Goal: Communication & Community: Answer question/provide support

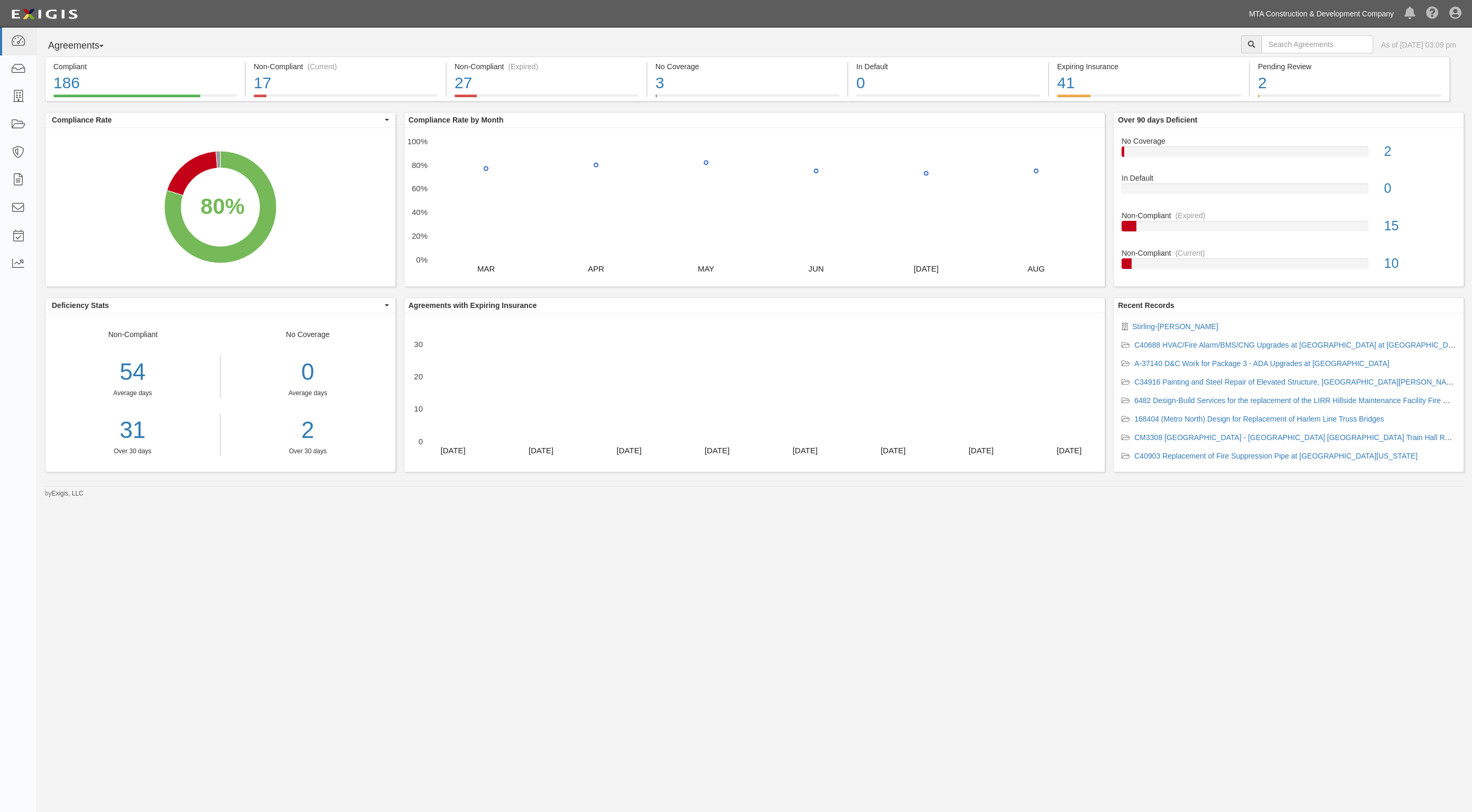
click at [1346, 19] on link "MTA Construction & Development Company" at bounding box center [1321, 14] width 155 height 21
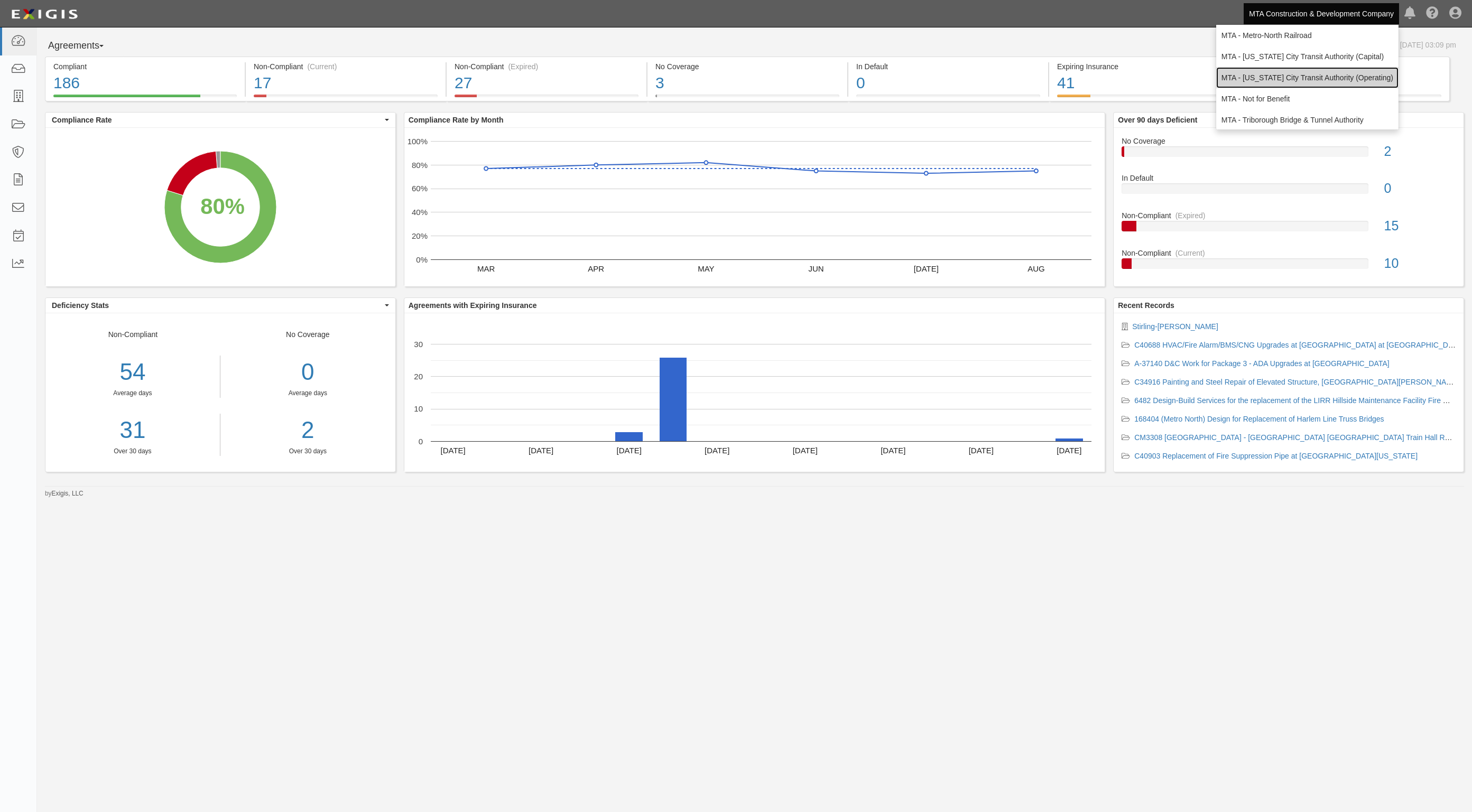
click at [1320, 80] on link "MTA - [US_STATE] City Transit Authority (Operating)" at bounding box center [1307, 78] width 183 height 21
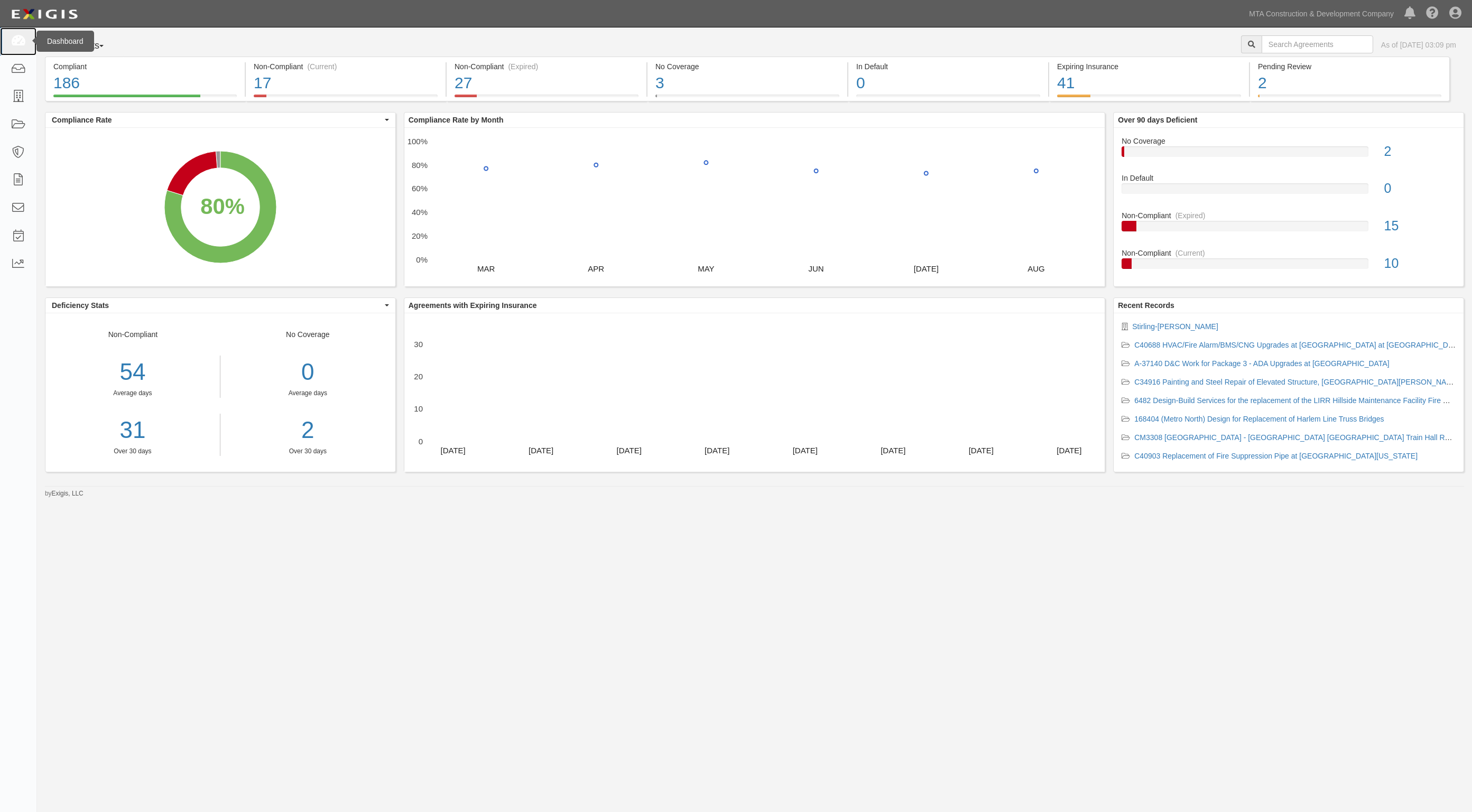
drag, startPoint x: 0, startPoint y: 0, endPoint x: 22, endPoint y: 35, distance: 41.3
click at [22, 36] on icon at bounding box center [18, 42] width 15 height 12
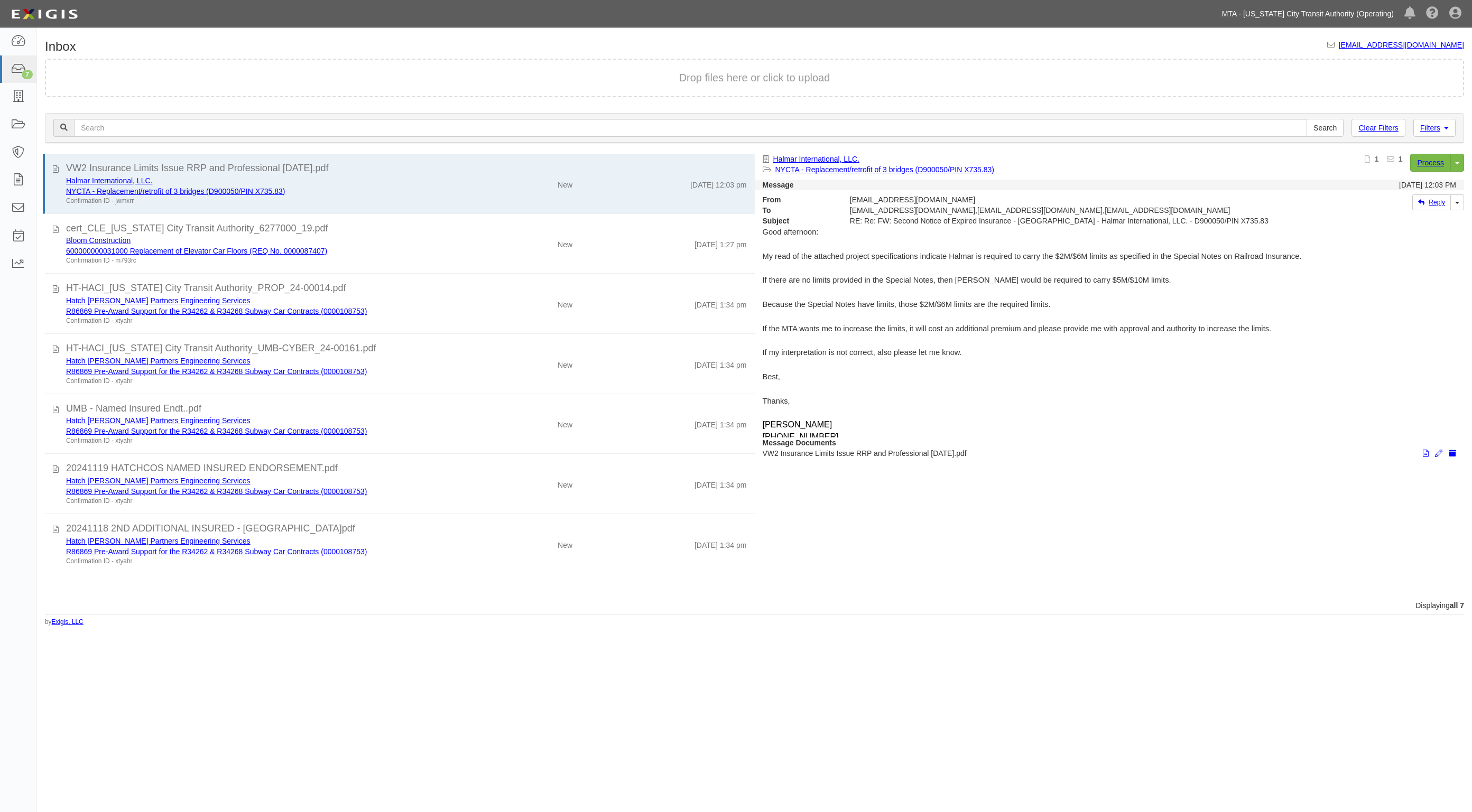
click at [1306, 17] on link "MTA - [US_STATE] City Transit Authority (Operating)" at bounding box center [1307, 14] width 183 height 21
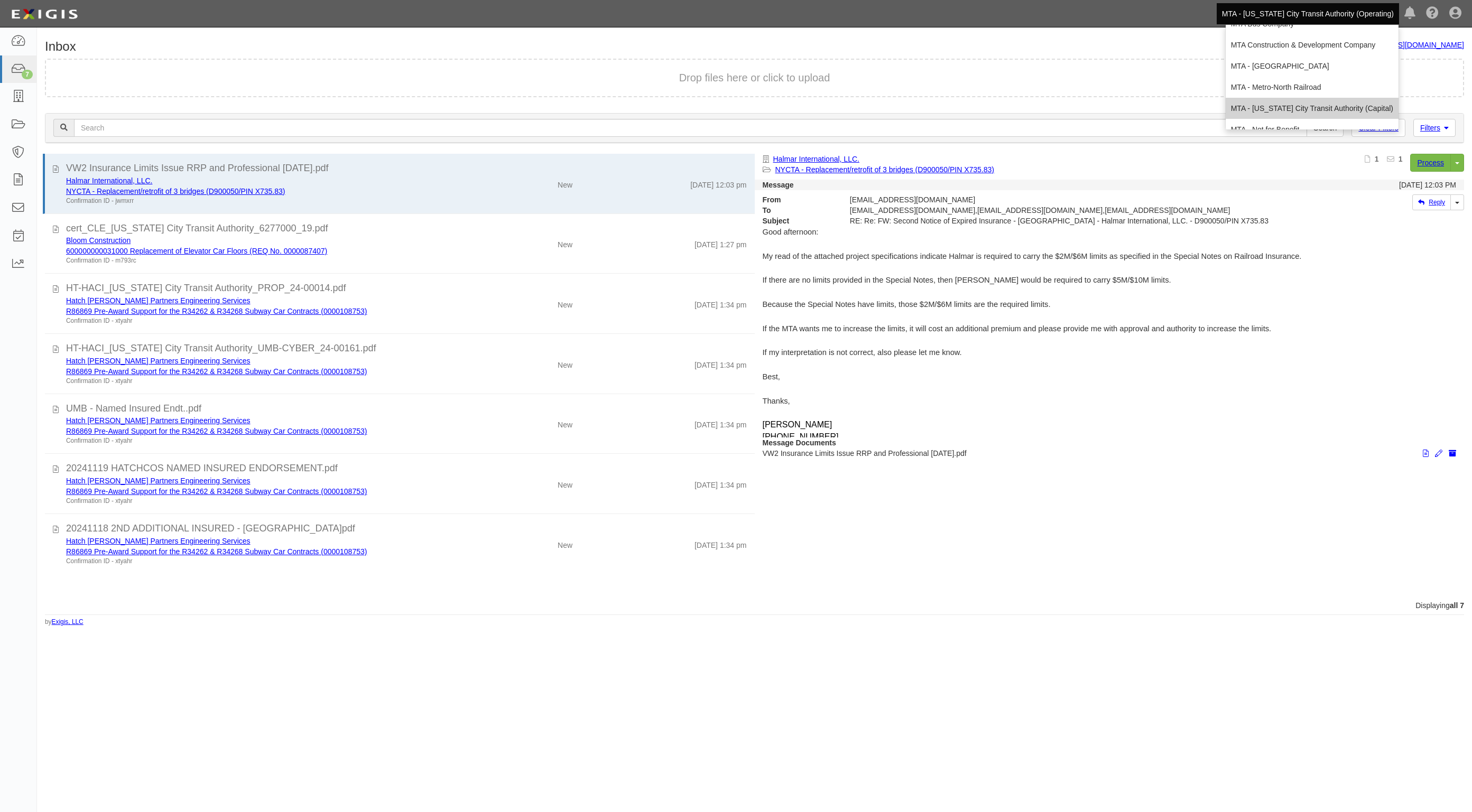
scroll to position [70, 0]
click at [1278, 118] on link "MTA - Triborough Bridge & Tunnel Authority" at bounding box center [1312, 117] width 173 height 21
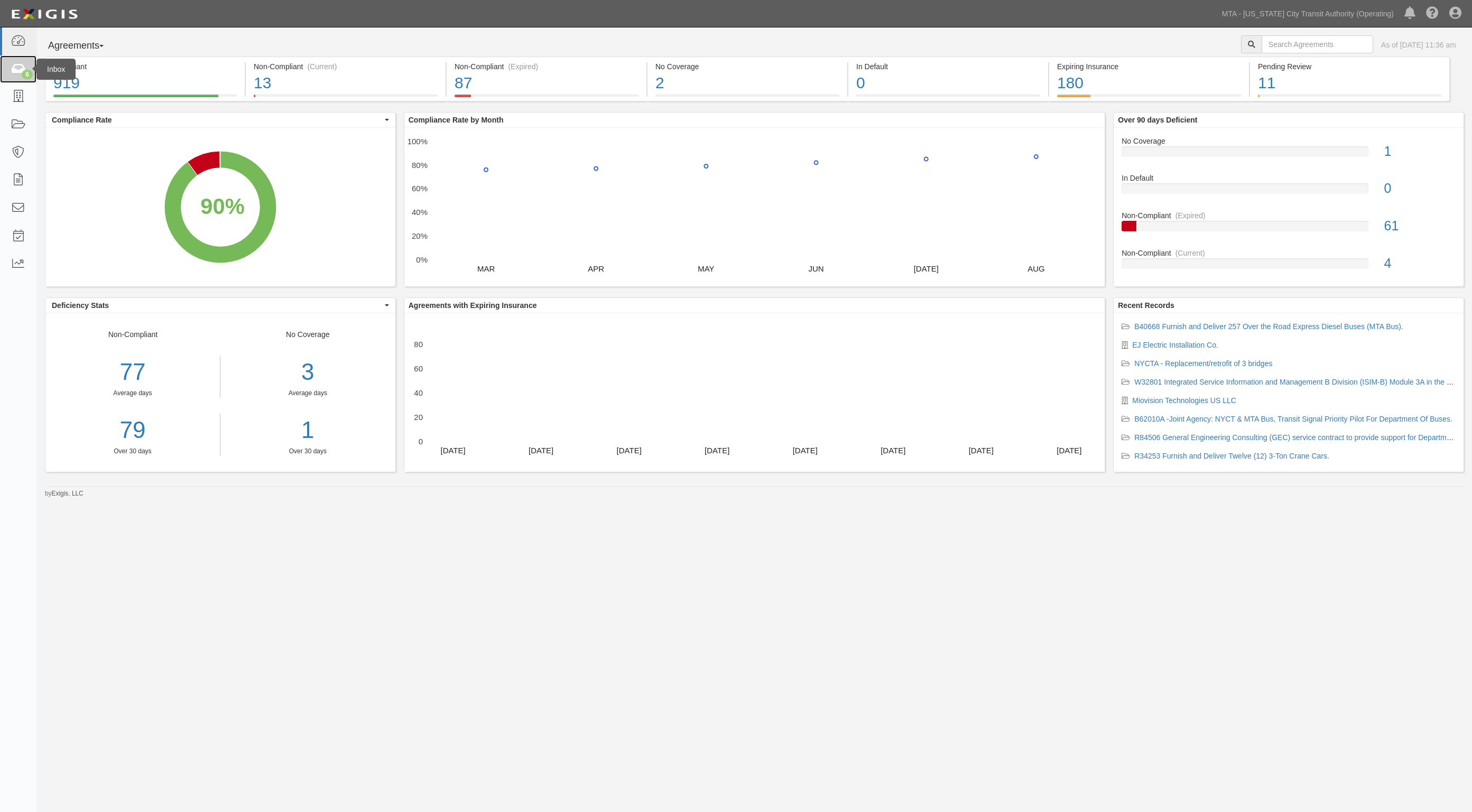
click at [22, 68] on icon at bounding box center [18, 70] width 15 height 12
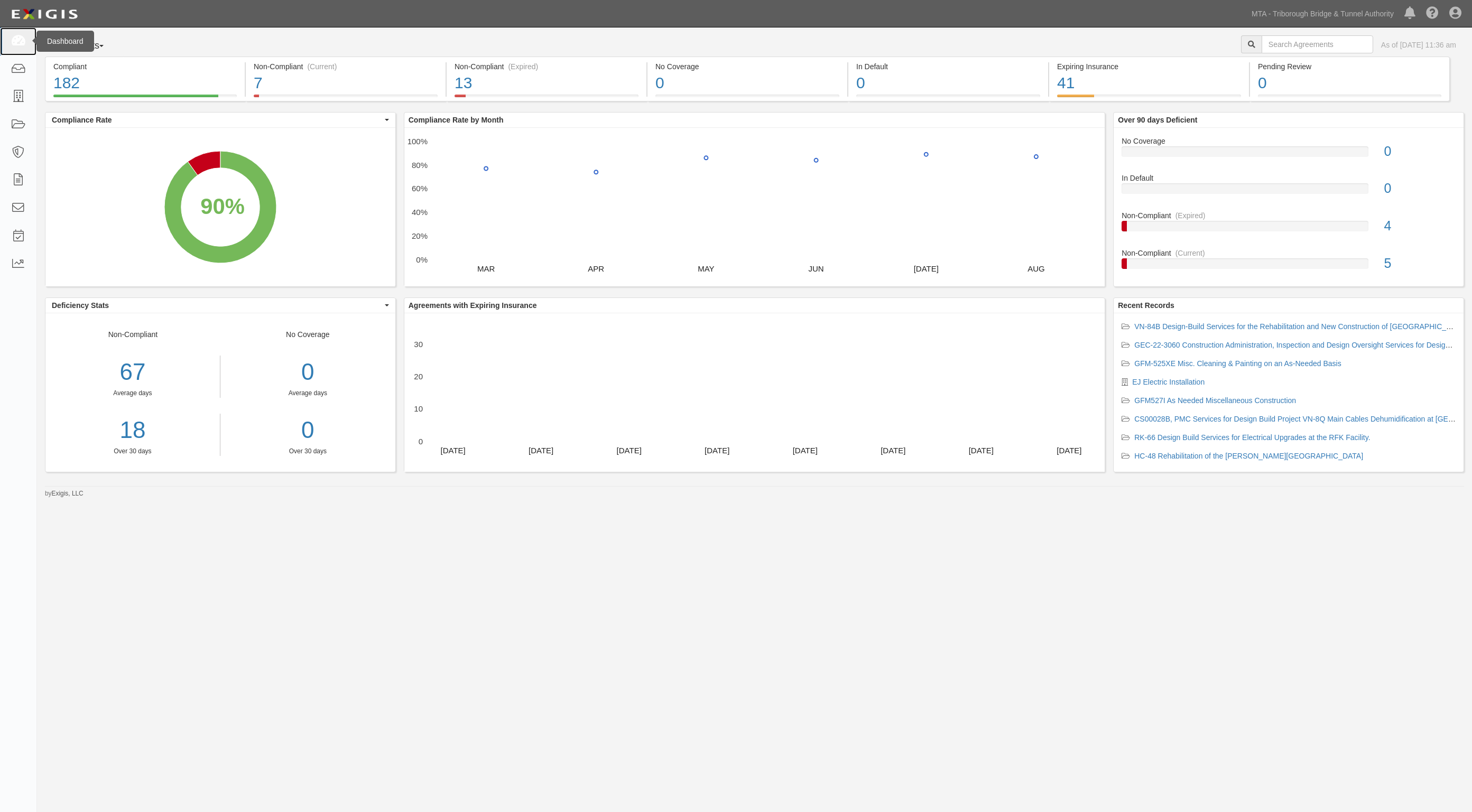
click at [12, 47] on icon at bounding box center [18, 42] width 15 height 12
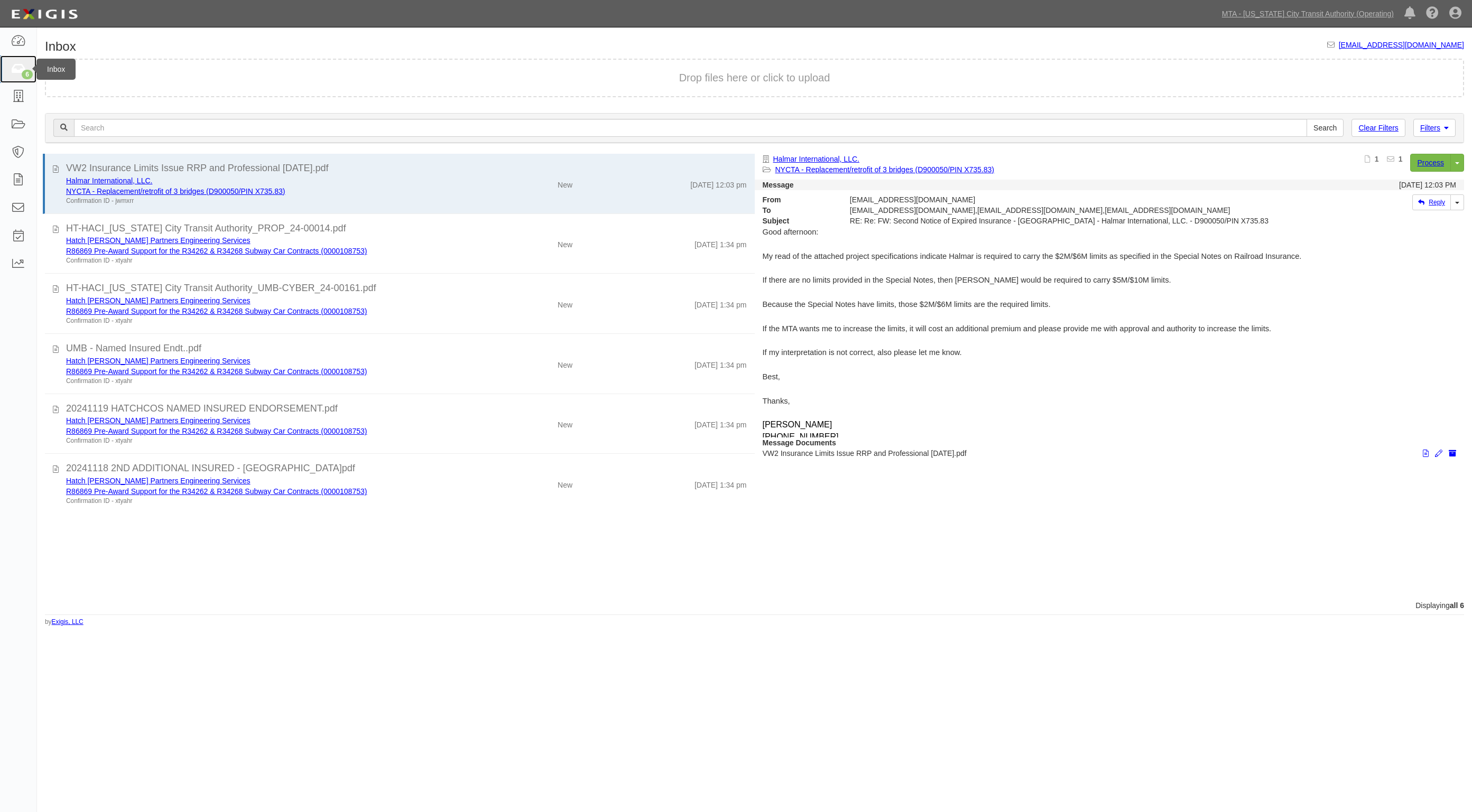
click at [21, 71] on icon at bounding box center [18, 70] width 15 height 12
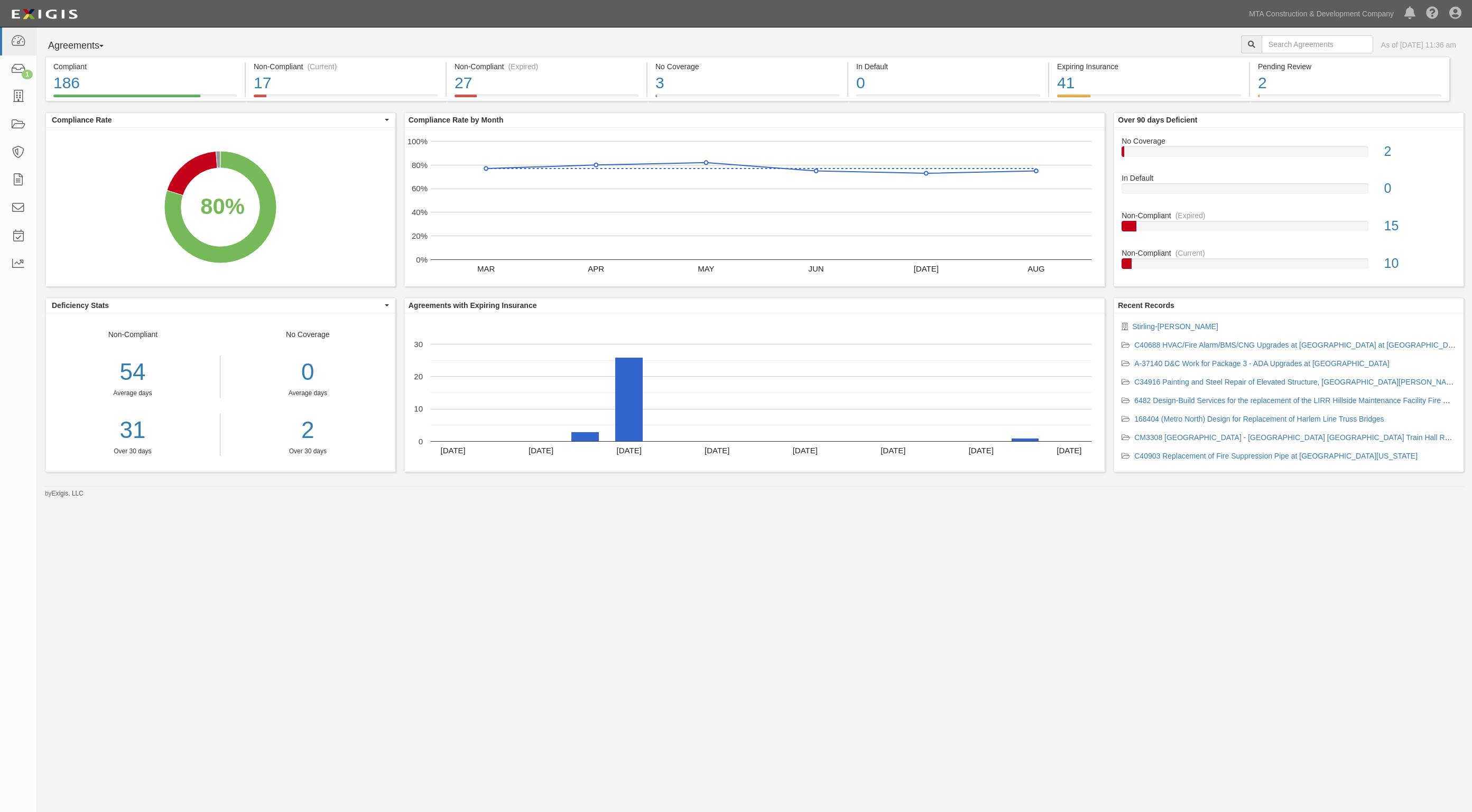
click at [1118, 558] on div "Agreements Parties Agreements Coverages As of Sep 26, 2025 11:36 am Compliant 1…" at bounding box center [736, 393] width 1472 height 731
click at [12, 67] on icon at bounding box center [18, 70] width 15 height 12
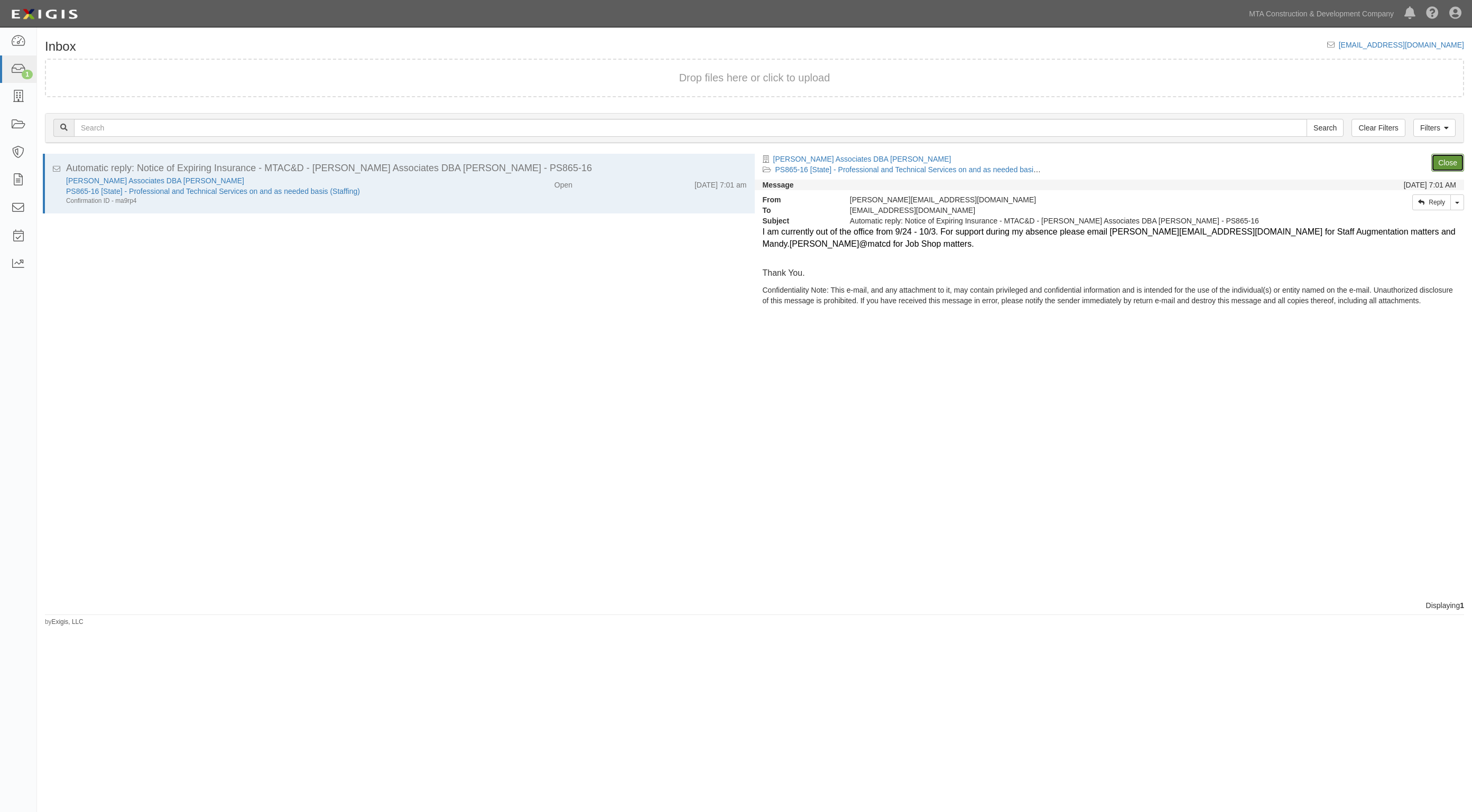
click at [1448, 165] on link "Close" at bounding box center [1447, 163] width 33 height 18
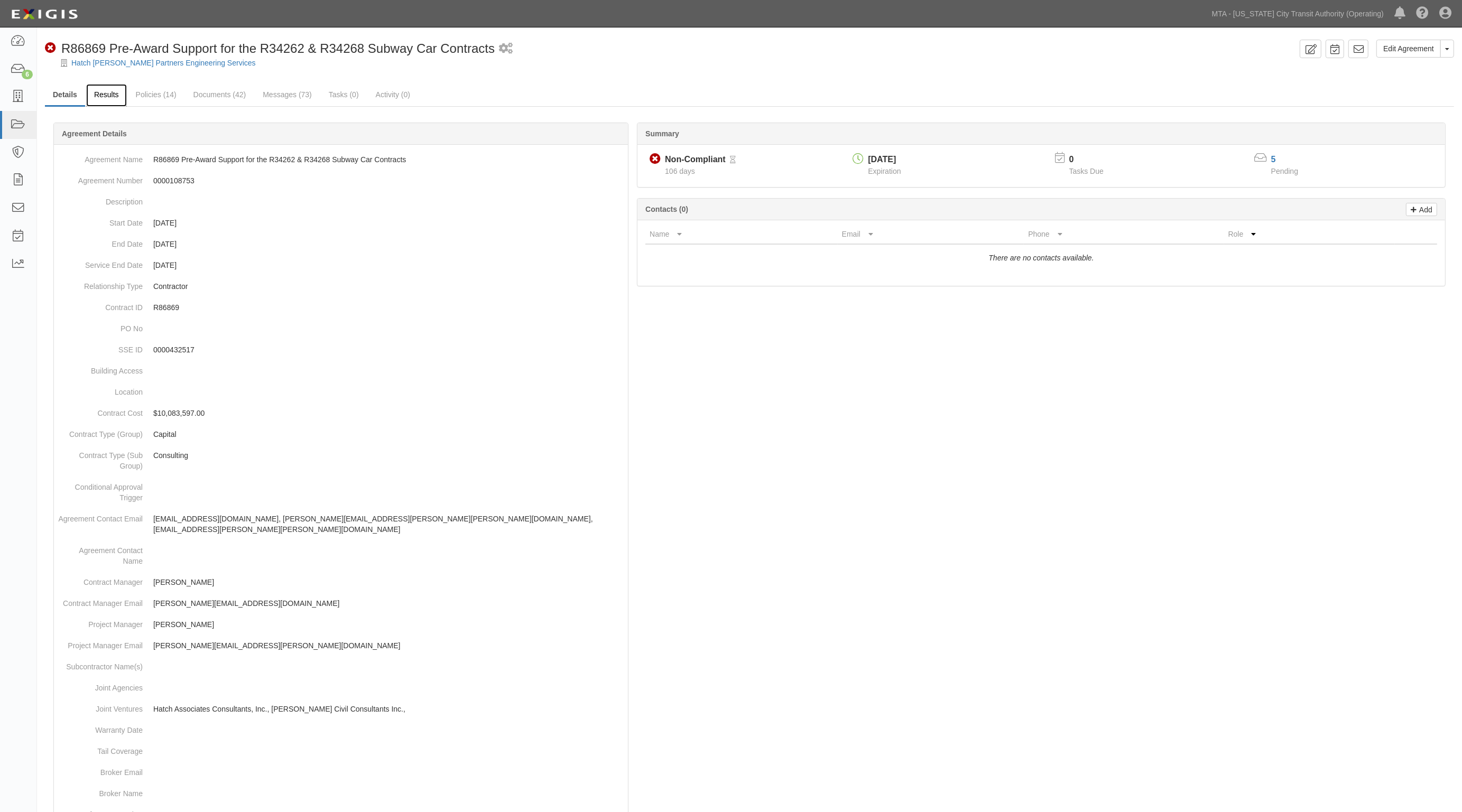
click at [92, 91] on link "Results" at bounding box center [106, 95] width 41 height 22
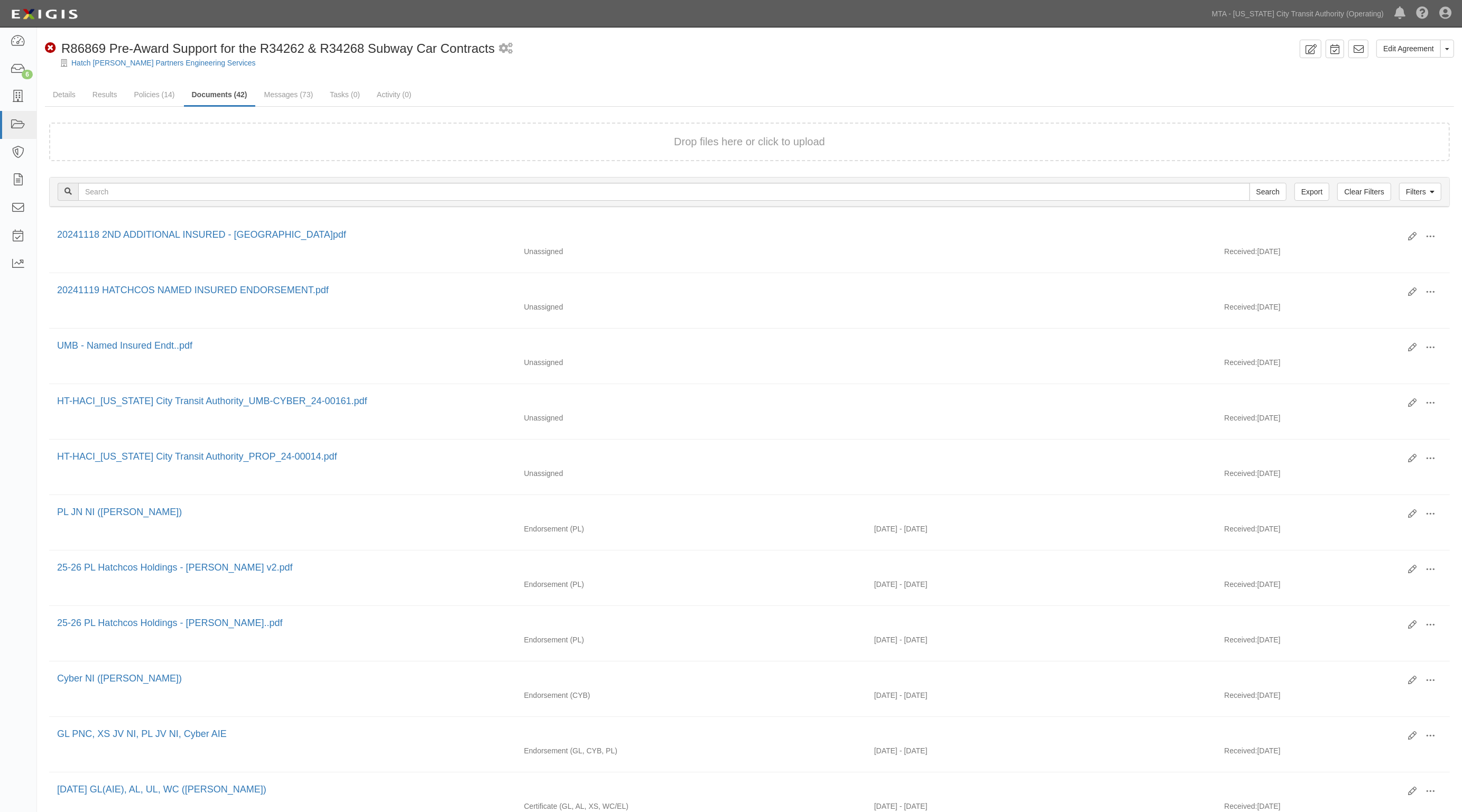
click at [1309, 86] on ul "Details Results Policies (14) Documents (42) Messages (73) Tasks (0) Activity (…" at bounding box center [749, 95] width 1409 height 22
click at [626, 88] on ul "Details Results Policies (14) Documents (42) Messages (73) Tasks (0) Activity (…" at bounding box center [749, 95] width 1409 height 22
click at [275, 95] on link "Messages (73)" at bounding box center [289, 95] width 65 height 22
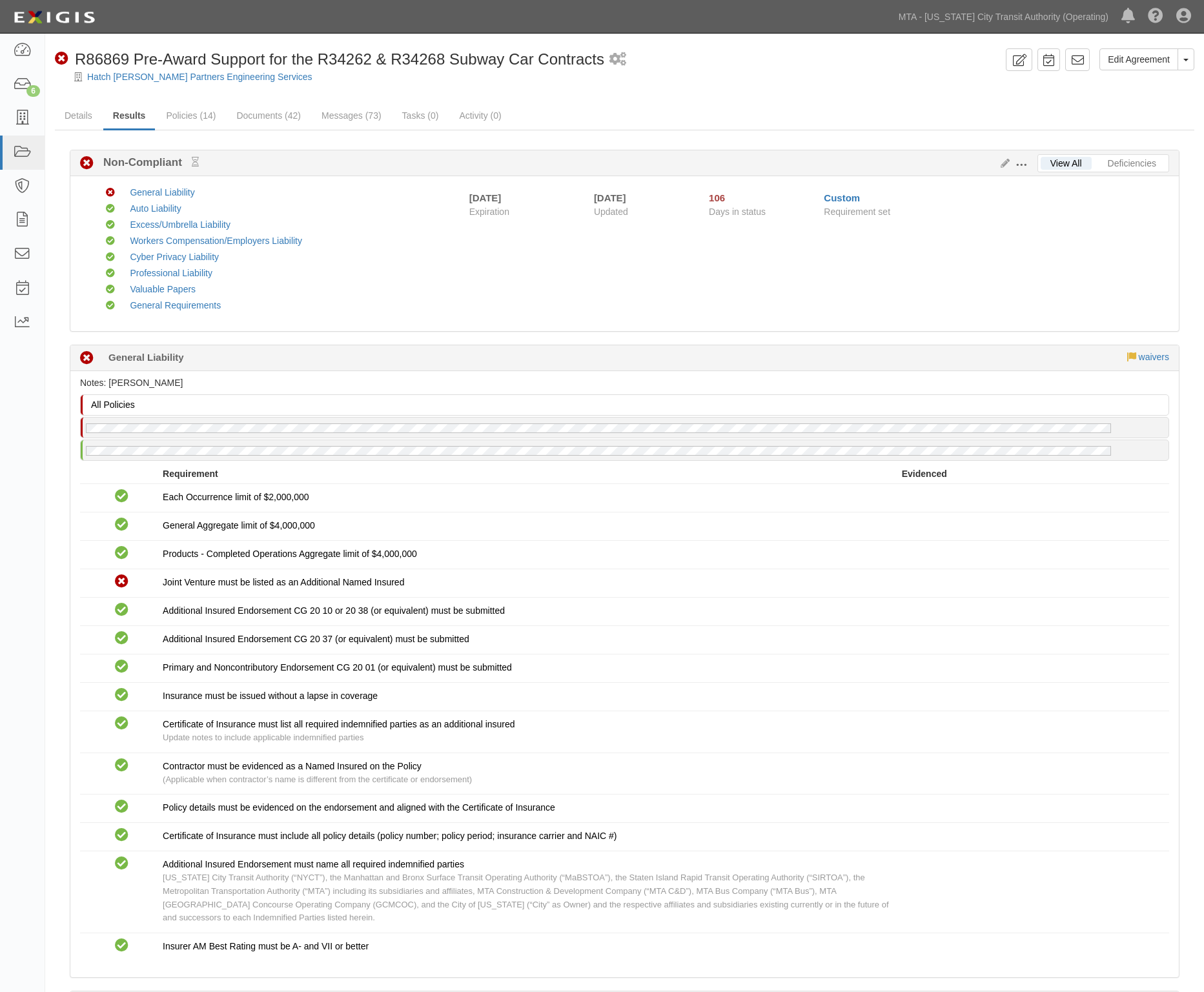
click at [416, 321] on div "Non-Compliant General Liability Compliant Auto Liability Compliant Excess/Umbre…" at bounding box center [267, 254] width 365 height 136
click at [1149, 165] on link "Deficiencies" at bounding box center [1132, 163] width 68 height 13
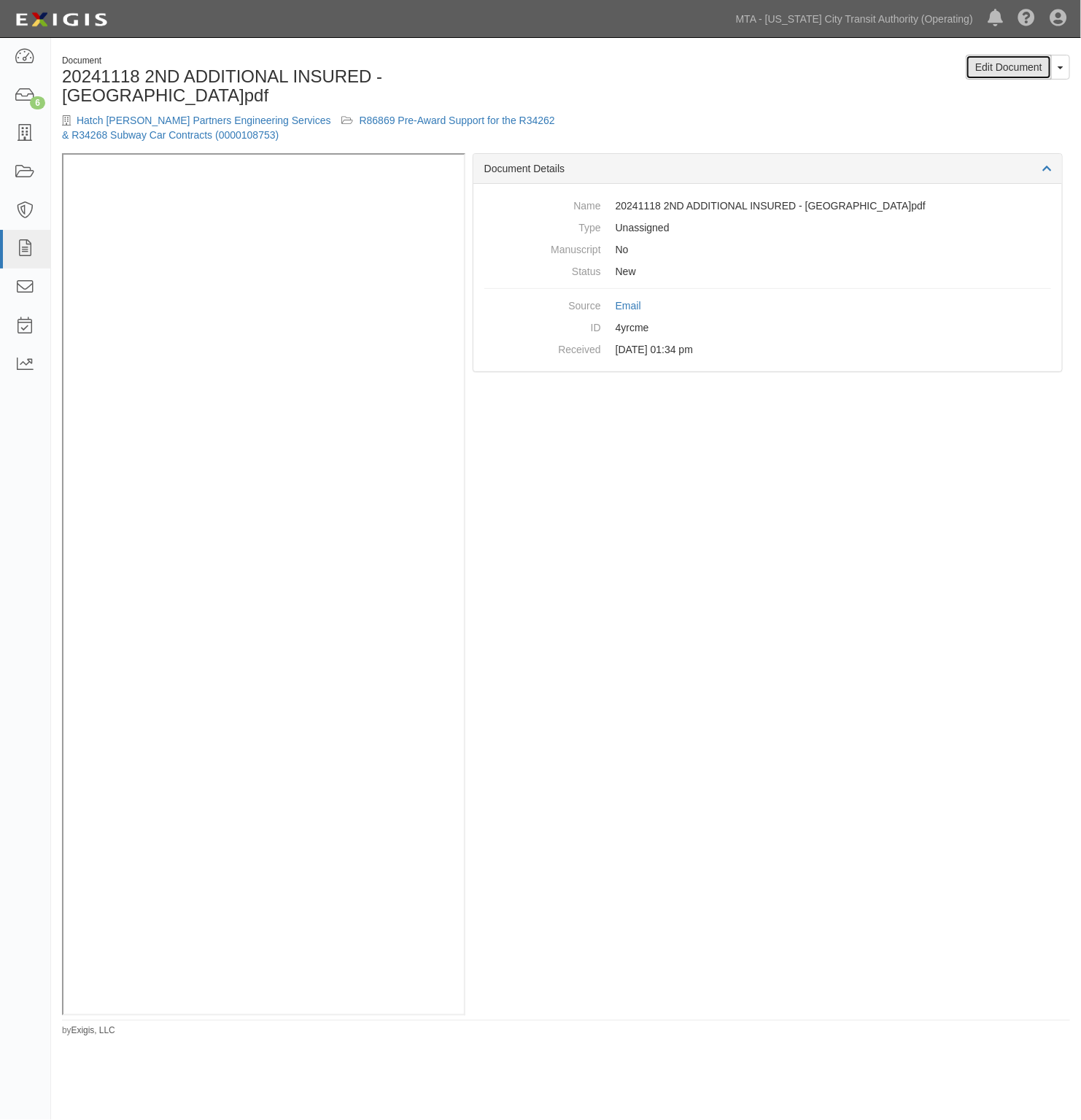
click at [1010, 65] on link "Edit Document" at bounding box center [1009, 67] width 86 height 25
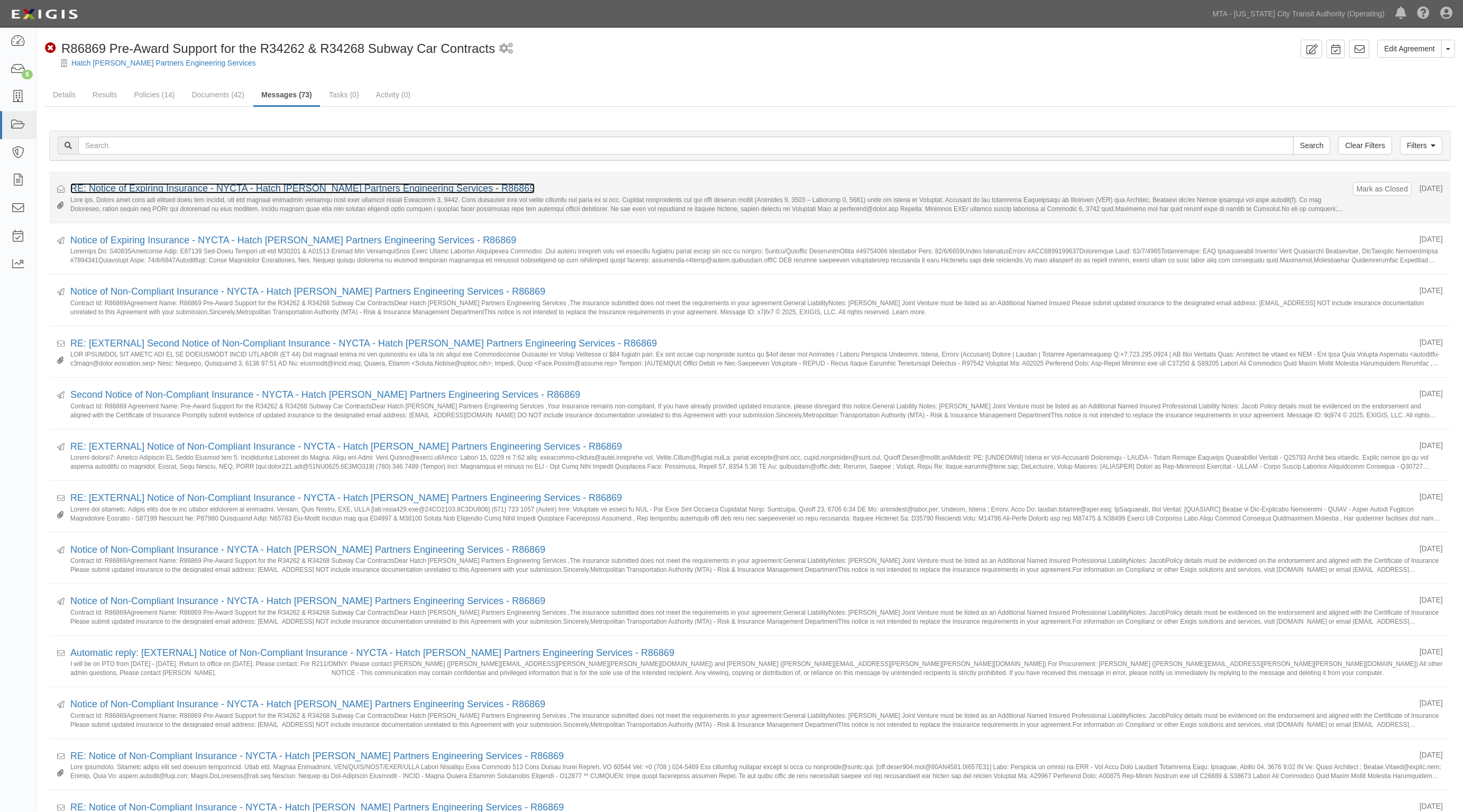
click at [173, 186] on link "RE: Notice of Expiring Insurance - NYCTA - Hatch [PERSON_NAME] Partners Enginee…" at bounding box center [302, 188] width 465 height 11
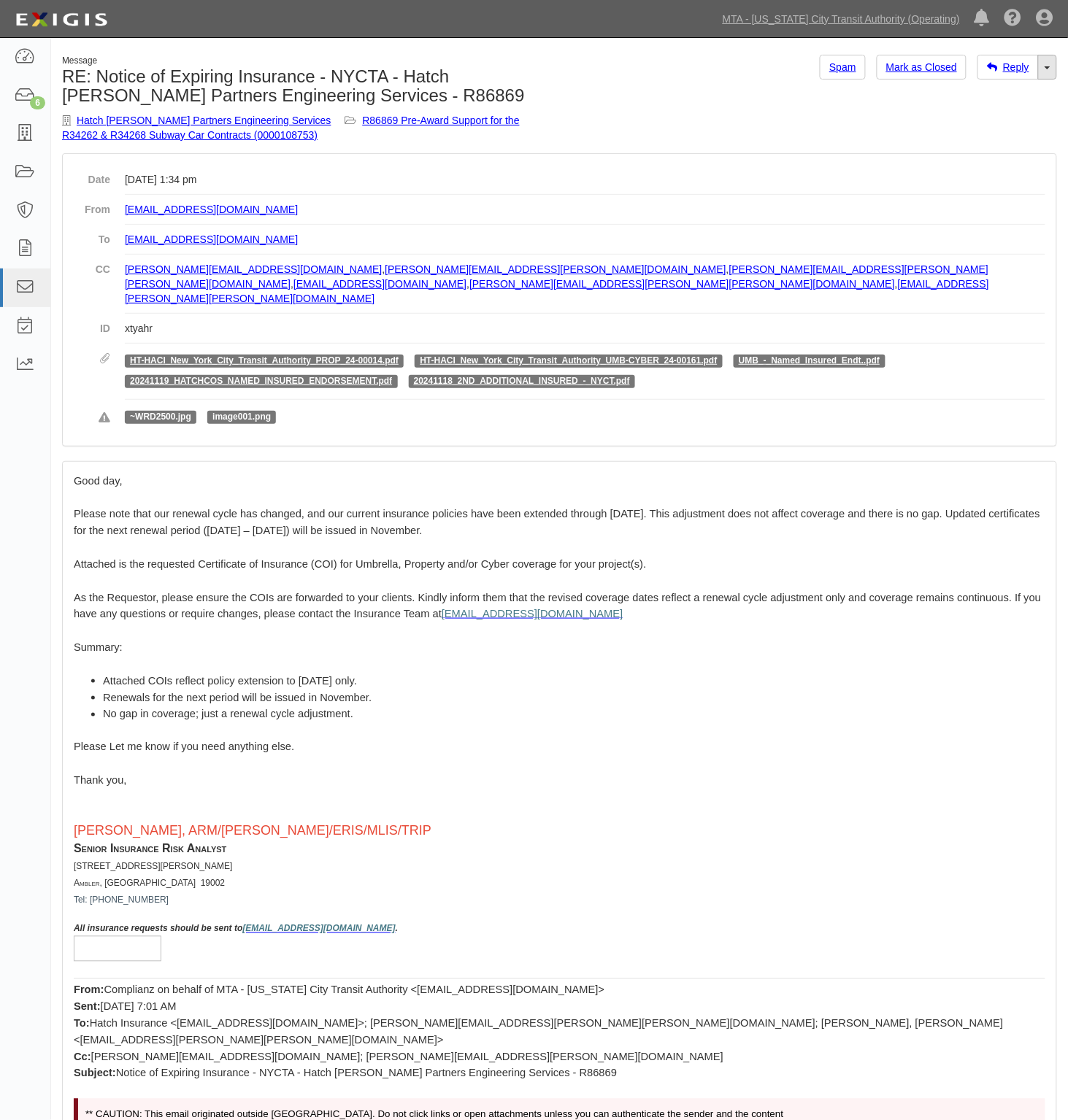
click at [1049, 75] on link "Toggle Dropdown" at bounding box center [1047, 67] width 19 height 25
click at [1016, 99] on link "Reply All" at bounding box center [998, 95] width 115 height 19
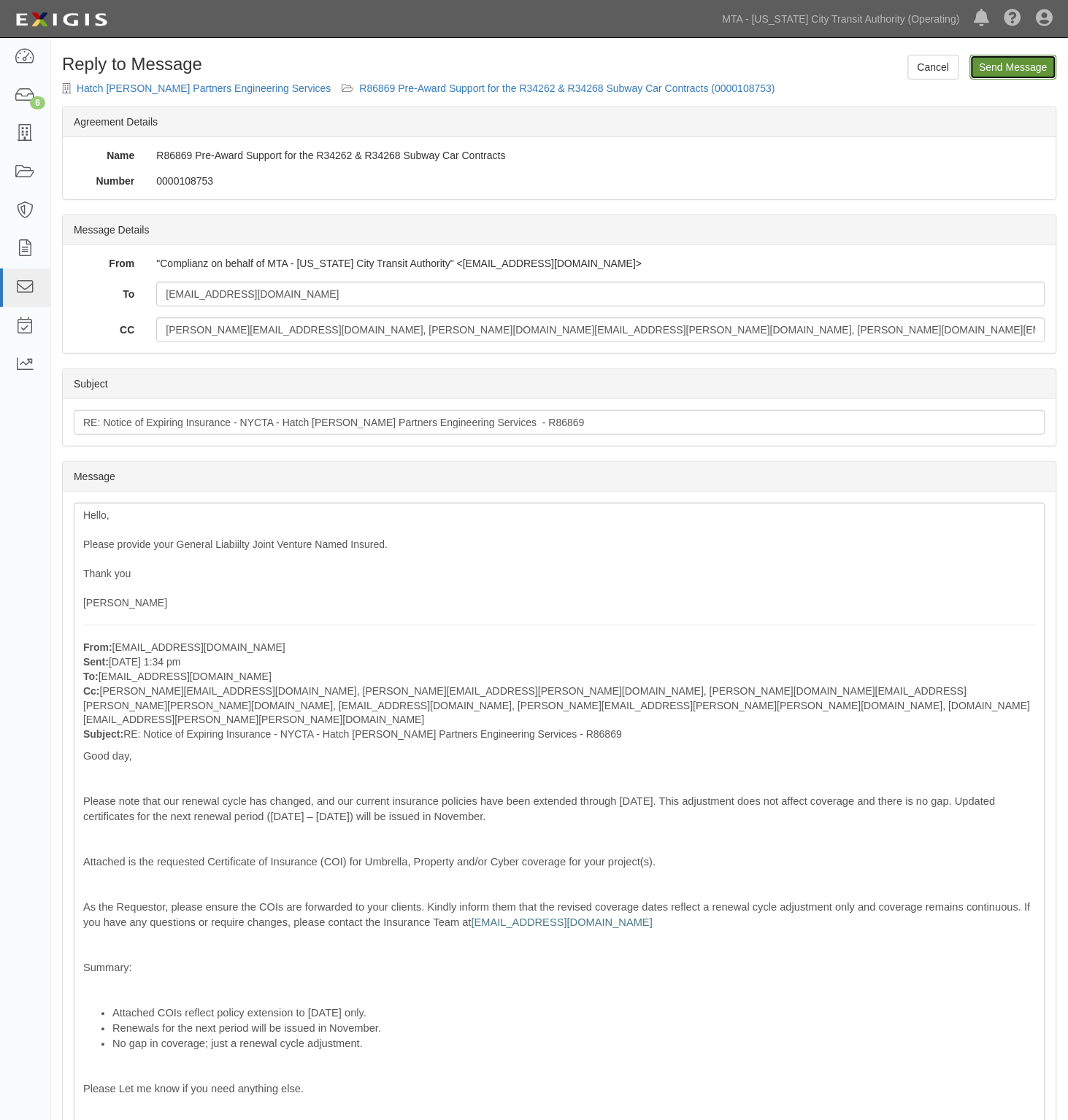
click at [997, 62] on input "Send Message" at bounding box center [1013, 67] width 87 height 25
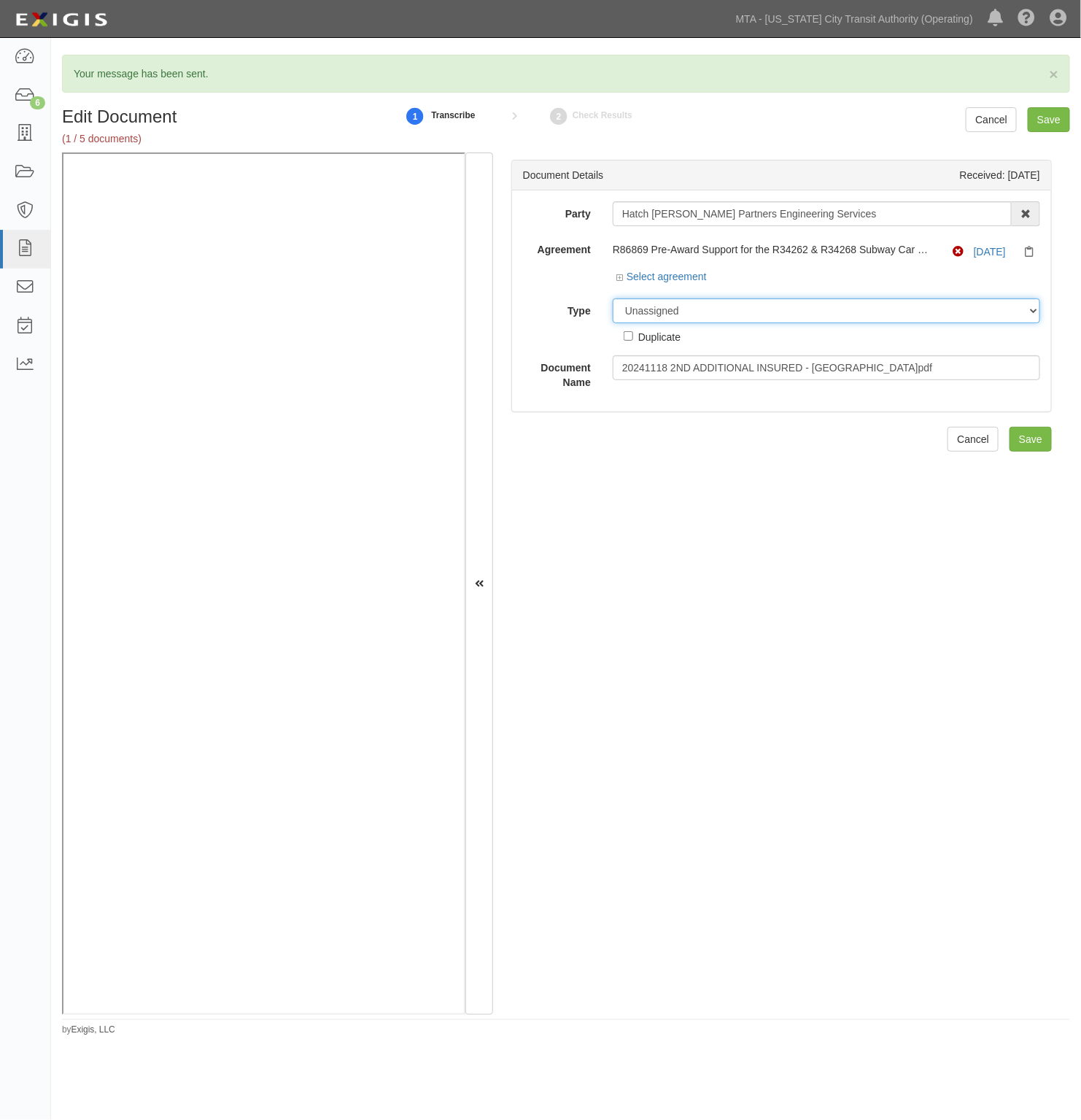
click at [687, 317] on select "Unassigned Binder Cancellation Notice Certificate Contract Endorsement Insuranc…" at bounding box center [826, 311] width 427 height 25
select select "JunkDetail"
click at [612, 298] on select "Unassigned Binder Cancellation Notice Certificate Contract Endorsement Insuranc…" at bounding box center [826, 311] width 427 height 25
click at [1010, 432] on input "Save" at bounding box center [1030, 439] width 42 height 25
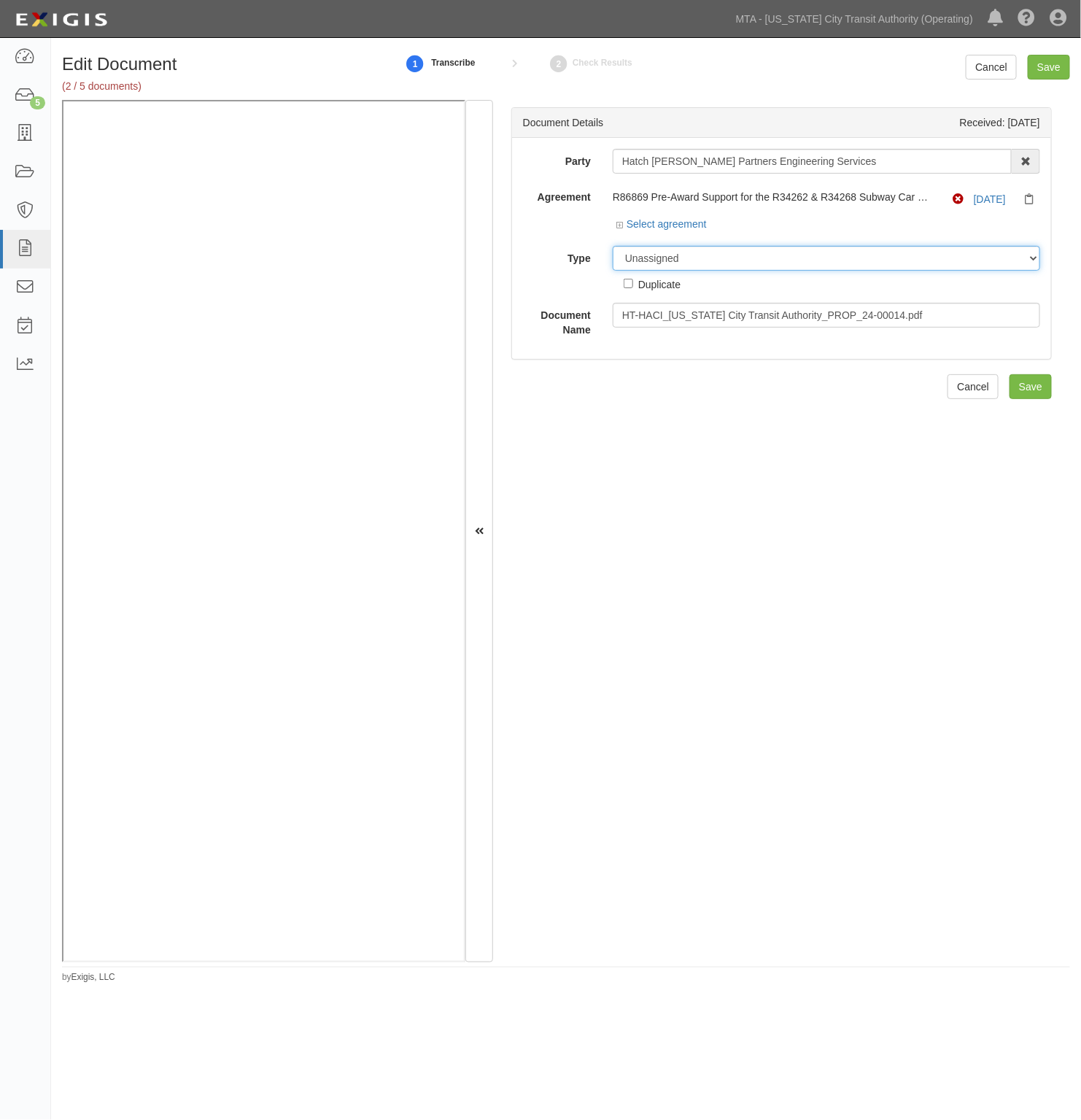
drag, startPoint x: 784, startPoint y: 260, endPoint x: 781, endPoint y: 267, distance: 7.6
click at [784, 260] on select "Unassigned Binder Cancellation Notice Certificate Contract Endorsement Insuranc…" at bounding box center [826, 258] width 427 height 25
select select "JunkDetail"
click at [612, 246] on select "Unassigned Binder Cancellation Notice Certificate Contract Endorsement Insuranc…" at bounding box center [826, 258] width 427 height 25
click at [1024, 386] on input "Save" at bounding box center [1030, 386] width 42 height 25
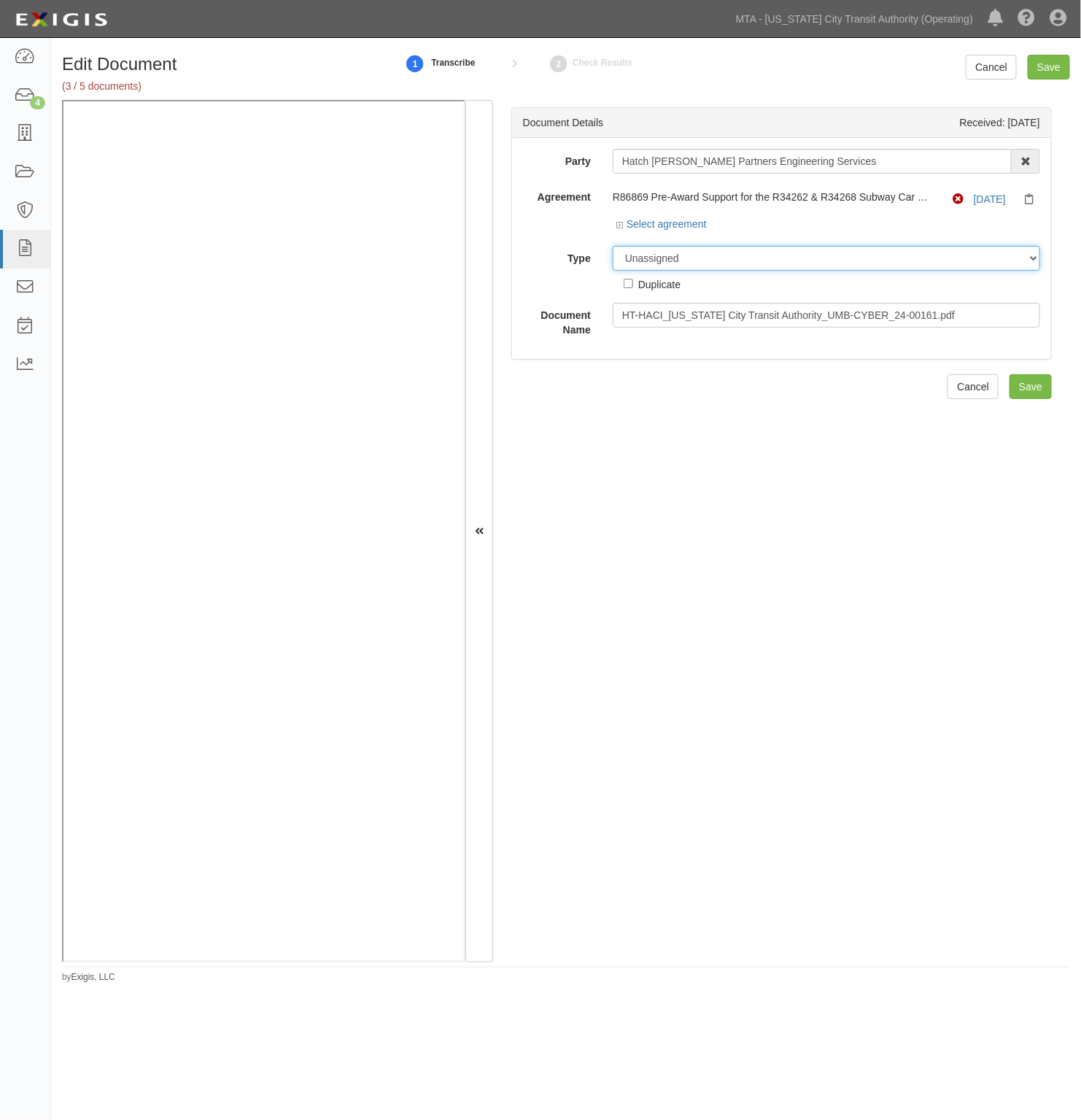
click at [708, 256] on select "Unassigned Binder Cancellation Notice Certificate Contract Endorsement Insuranc…" at bounding box center [826, 258] width 427 height 25
select select "JunkDetail"
click at [612, 246] on select "Unassigned Binder Cancellation Notice Certificate Contract Endorsement Insuranc…" at bounding box center [826, 258] width 427 height 25
click at [1043, 64] on input "Save" at bounding box center [1048, 67] width 42 height 25
click at [675, 252] on select "Unassigned Binder Cancellation Notice Certificate Contract Endorsement Insuranc…" at bounding box center [826, 258] width 427 height 25
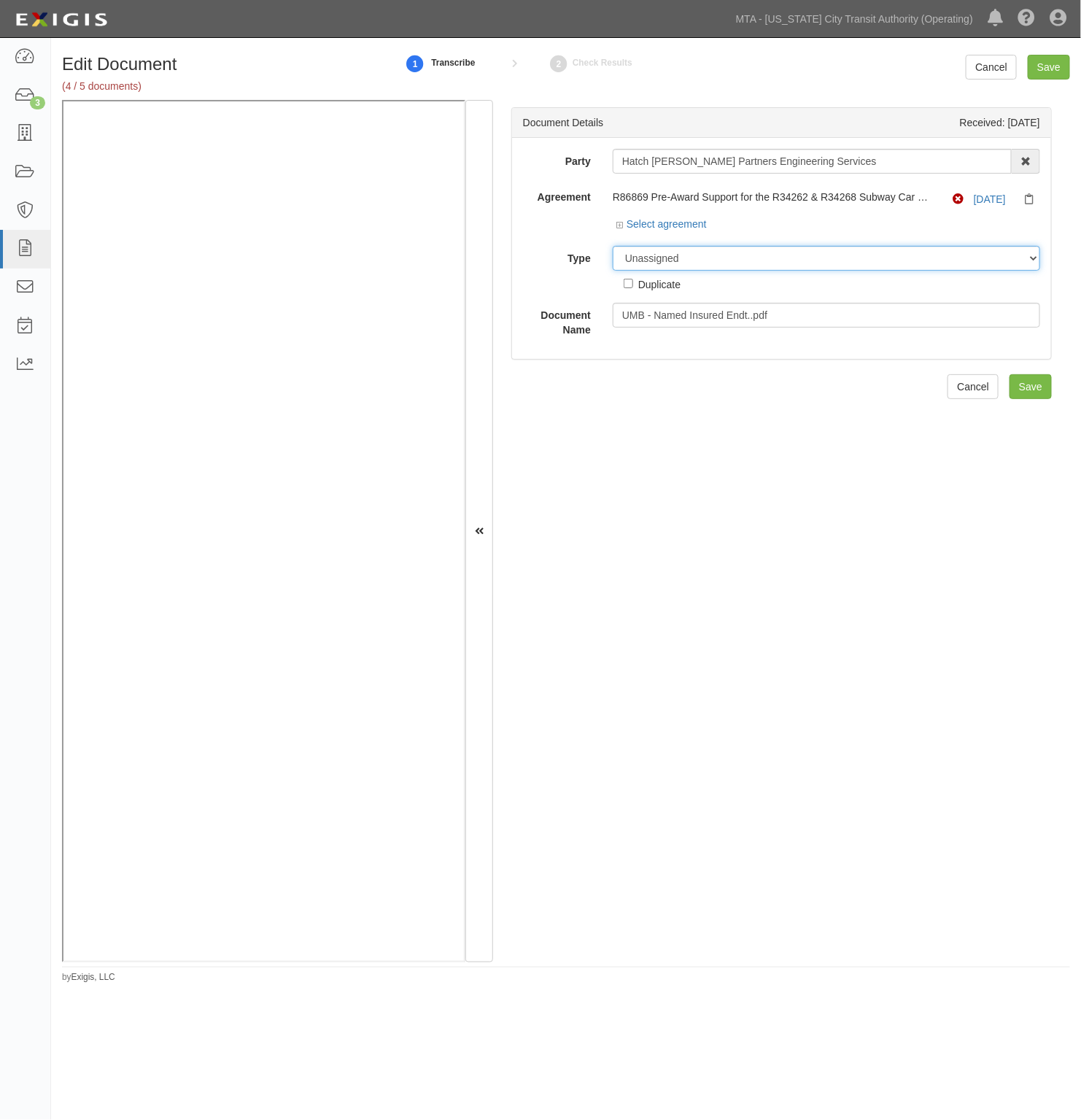
select select "JunkDetail"
click at [612, 246] on select "Unassigned Binder Cancellation Notice Certificate Contract Endorsement Insuranc…" at bounding box center [826, 258] width 427 height 25
click at [1059, 73] on input "Save" at bounding box center [1048, 67] width 42 height 25
click at [672, 261] on select "Unassigned Binder Cancellation Notice Certificate Contract Endorsement Insuranc…" at bounding box center [826, 258] width 427 height 25
select select "JunkDetail"
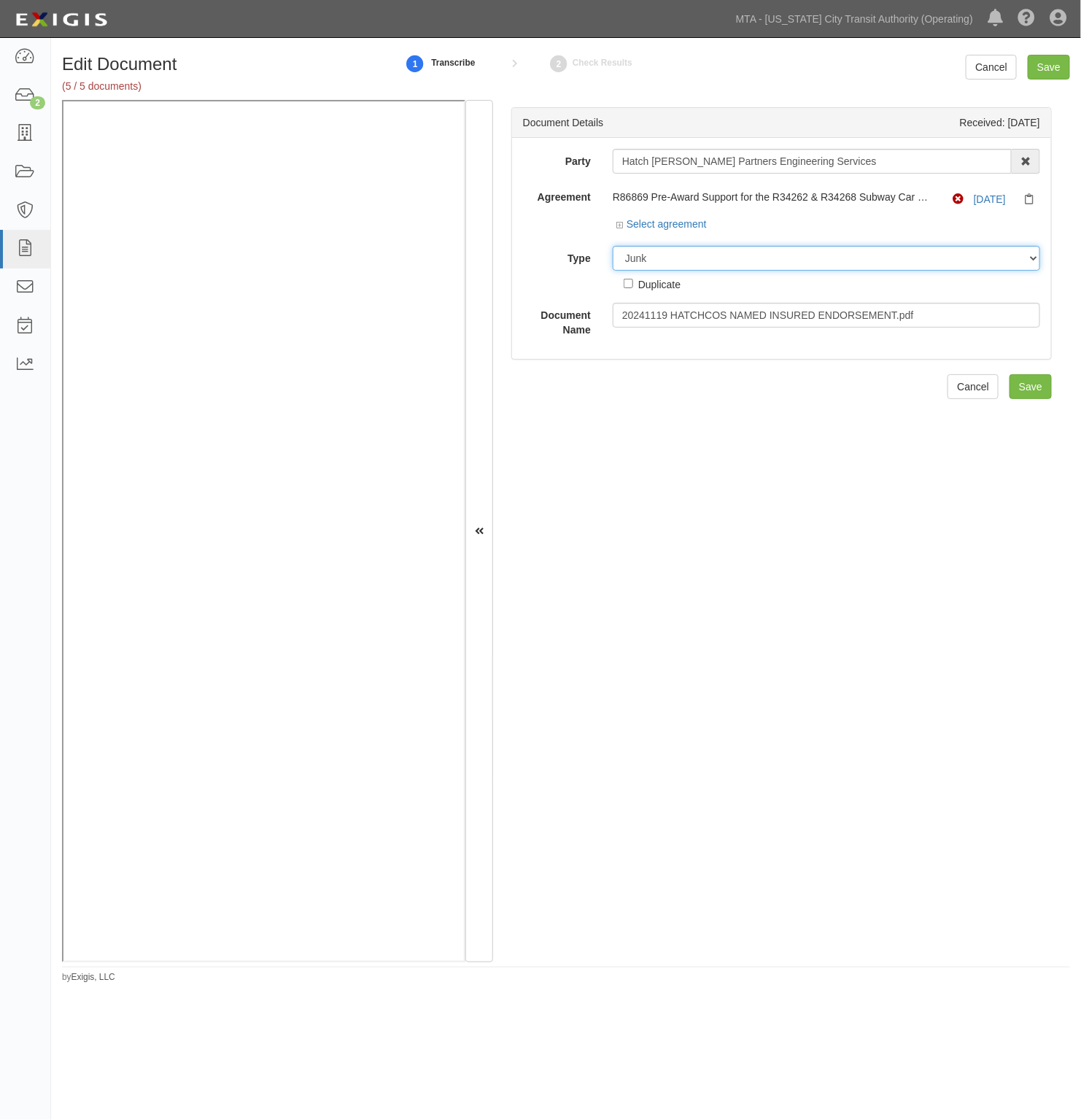
click at [612, 246] on select "Unassigned Binder Cancellation Notice Certificate Contract Endorsement Insuranc…" at bounding box center [826, 258] width 427 height 25
click at [1058, 57] on input "Save" at bounding box center [1048, 67] width 42 height 25
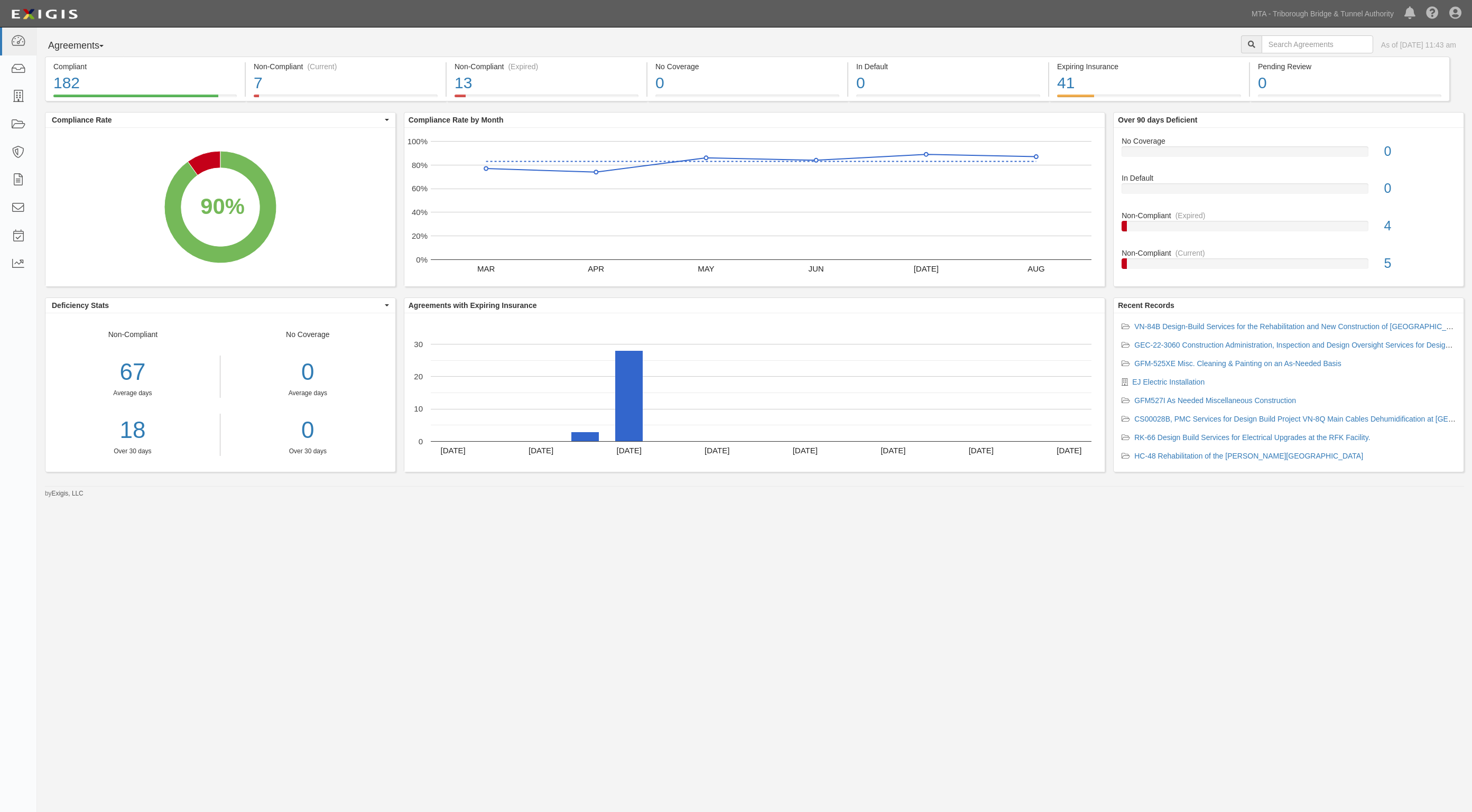
click at [497, 45] on div "Agreements Parties Agreements Coverages As of Sep 26, 2025 11:43 am" at bounding box center [754, 46] width 1435 height 21
click at [384, 586] on div "Agreements Parties Agreements Coverages As of Sep 26, 2025 11:43 am Compliant 1…" at bounding box center [736, 393] width 1472 height 731
